Goal: Task Accomplishment & Management: Use online tool/utility

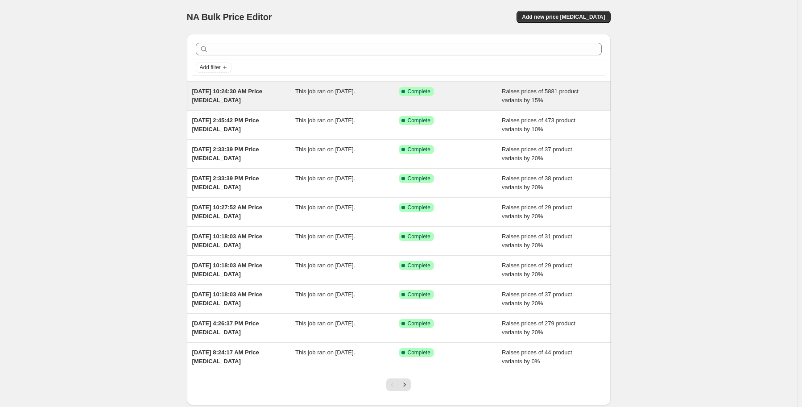
click at [248, 94] on span "[DATE] 10:24:30 AM Price [MEDICAL_DATA]" at bounding box center [227, 96] width 70 height 16
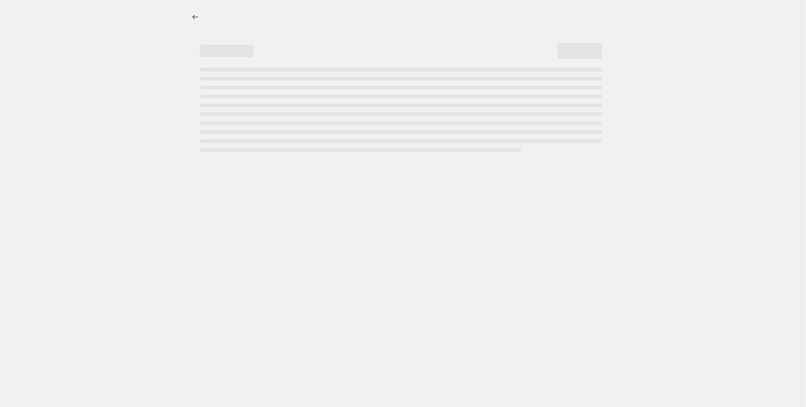
select select "percentage"
select select "vendor"
